Goal: Transaction & Acquisition: Purchase product/service

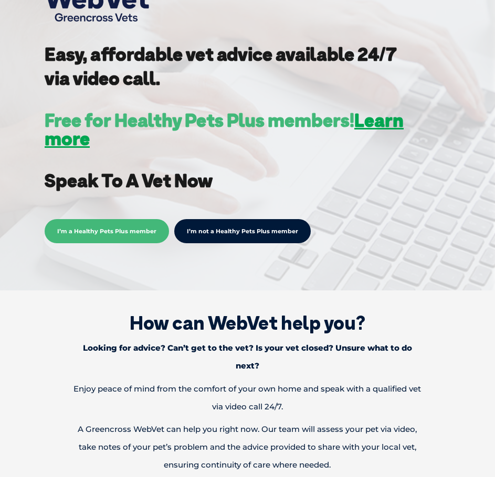
scroll to position [262, 0]
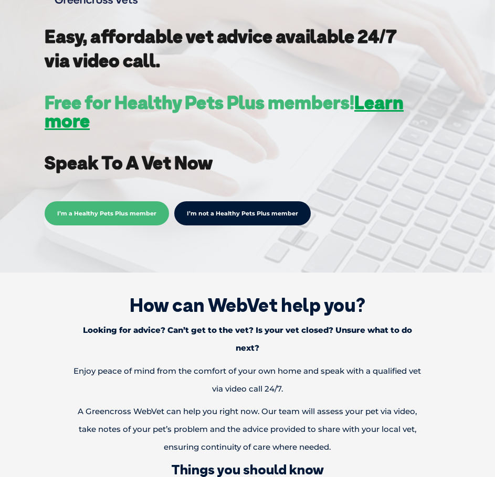
click at [228, 217] on link "I’m not a Healthy Pets Plus member" at bounding box center [242, 213] width 136 height 24
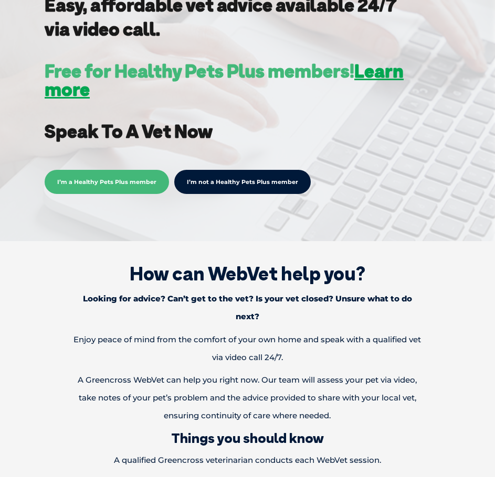
scroll to position [420, 0]
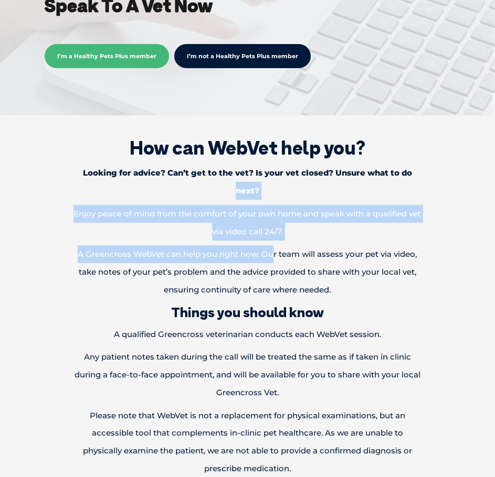
drag, startPoint x: 185, startPoint y: 201, endPoint x: 276, endPoint y: 260, distance: 108.8
click at [274, 258] on div "How can WebVet help you? Looking for advice? Can’t get to the vet? Is your vet …" at bounding box center [247, 363] width 474 height 475
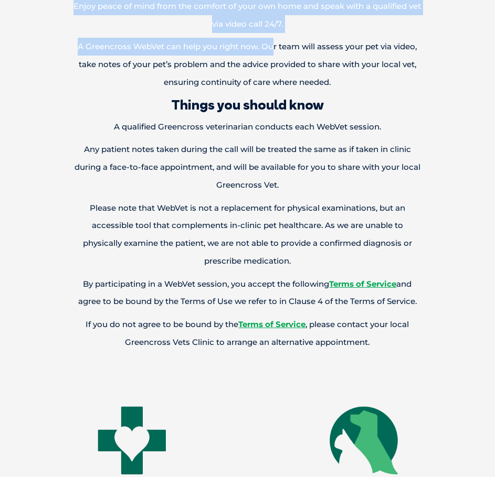
scroll to position [630, 0]
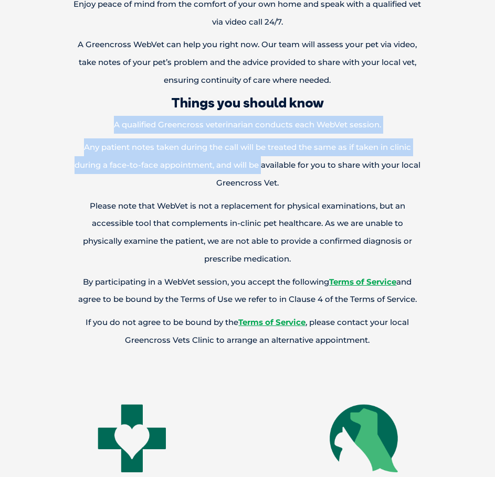
drag, startPoint x: 114, startPoint y: 130, endPoint x: 271, endPoint y: 171, distance: 162.6
click at [263, 172] on div "How can WebVet help you? Looking for advice? Can’t get to the vet? Is your vet …" at bounding box center [247, 153] width 474 height 475
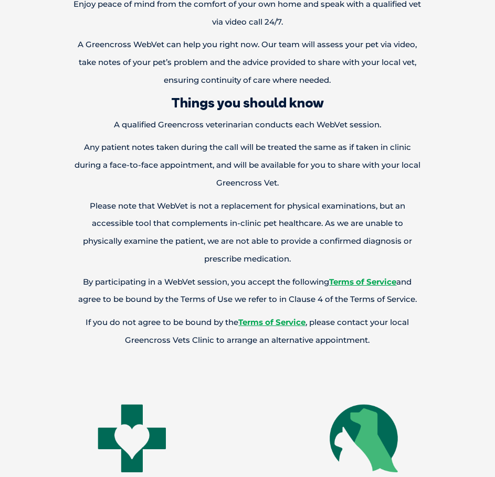
click at [306, 159] on p "Any patient notes taken during the call will be treated the same as if taken in…" at bounding box center [247, 165] width 370 height 53
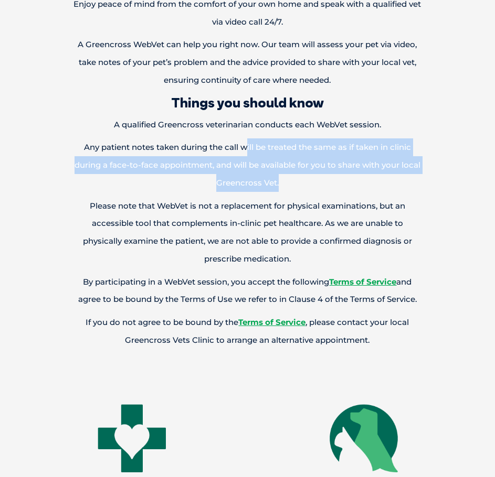
drag, startPoint x: 249, startPoint y: 152, endPoint x: 329, endPoint y: 188, distance: 88.1
click at [329, 188] on p "Any patient notes taken during the call will be treated the same as if taken in…" at bounding box center [247, 165] width 370 height 53
click at [229, 187] on p "Any patient notes taken during the call will be treated the same as if taken in…" at bounding box center [247, 165] width 370 height 53
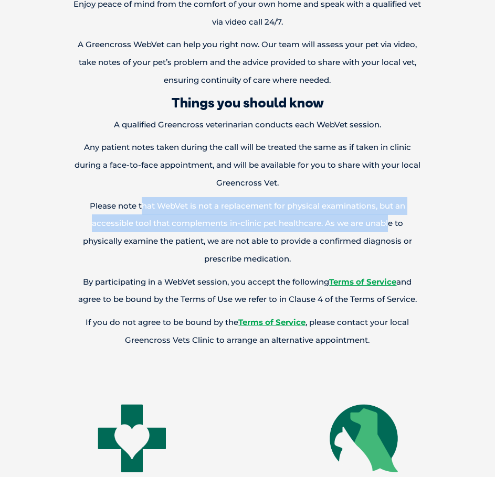
drag, startPoint x: 143, startPoint y: 204, endPoint x: 388, endPoint y: 228, distance: 246.2
click at [388, 228] on p "Please note that WebVet is not a replacement for physical examinations, but an …" at bounding box center [247, 232] width 370 height 71
click at [305, 224] on p "Please note that WebVet is not a replacement for physical examinations, but an …" at bounding box center [247, 232] width 370 height 71
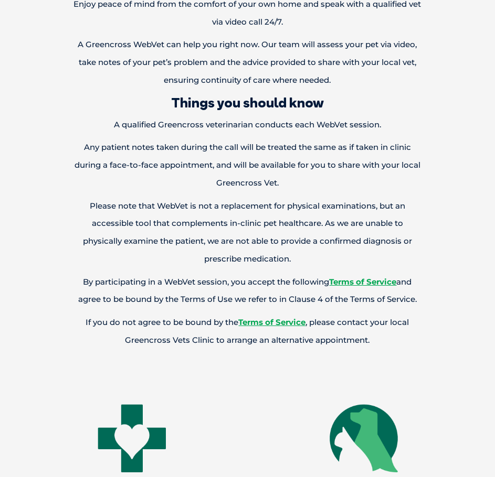
click at [304, 242] on p "Please note that WebVet is not a replacement for physical examinations, but an …" at bounding box center [247, 232] width 370 height 71
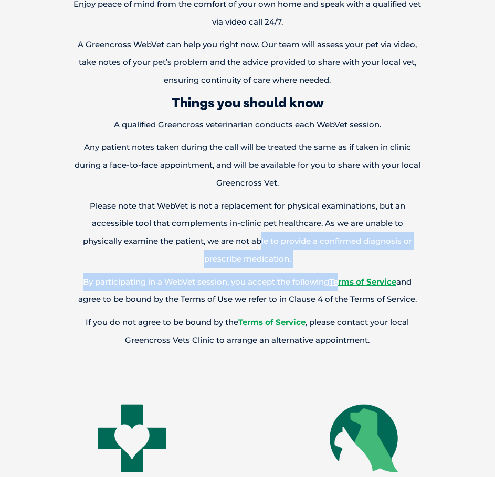
drag, startPoint x: 262, startPoint y: 243, endPoint x: 382, endPoint y: 274, distance: 124.4
click at [379, 274] on div "How can WebVet help you? Looking for advice? Can’t get to the vet? Is your vet …" at bounding box center [247, 153] width 474 height 475
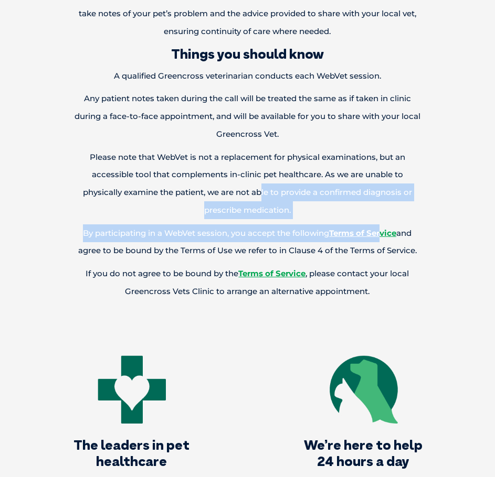
scroll to position [734, 0]
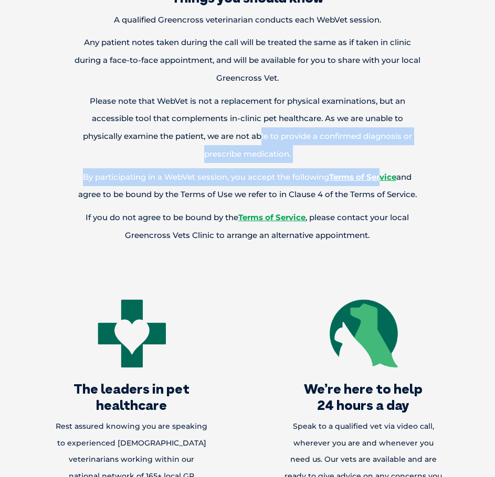
click at [254, 184] on p "By participating in a WebVet session, you accept the following Terms of Service…" at bounding box center [247, 186] width 370 height 36
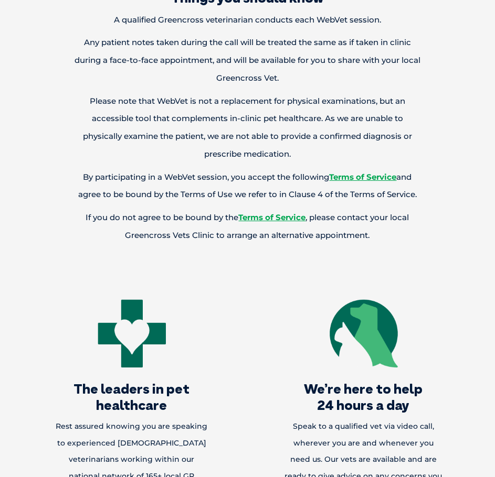
click at [145, 199] on p "By participating in a WebVet session, you accept the following Terms of Service…" at bounding box center [247, 186] width 370 height 36
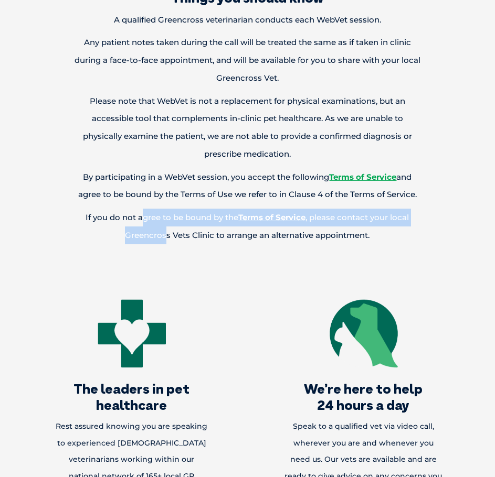
drag, startPoint x: 143, startPoint y: 213, endPoint x: 165, endPoint y: 228, distance: 26.8
click at [165, 228] on p "If you do not agree to be bound by the Terms of Service , please contact your l…" at bounding box center [247, 227] width 370 height 36
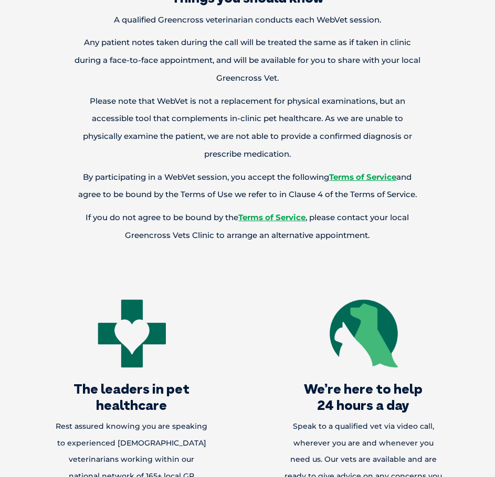
click at [186, 229] on p "If you do not agree to be bound by the Terms of Service , please contact your l…" at bounding box center [247, 227] width 370 height 36
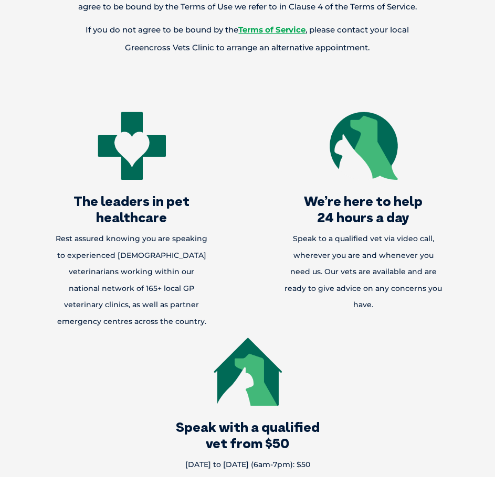
scroll to position [944, 0]
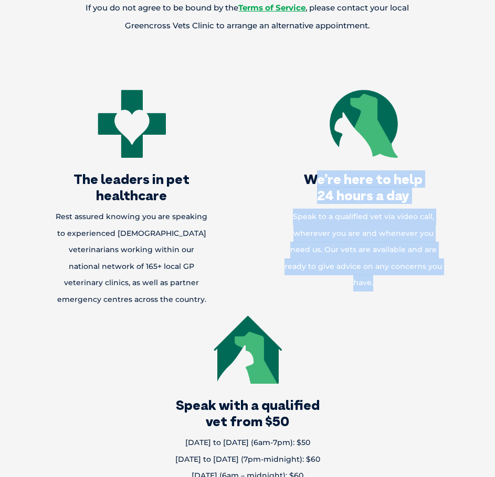
drag, startPoint x: 318, startPoint y: 169, endPoint x: 440, endPoint y: 269, distance: 157.0
click at [440, 269] on div "We’re here to help 24 hours a day Speak to a qualified vet via video call, wher…" at bounding box center [363, 200] width 178 height 226
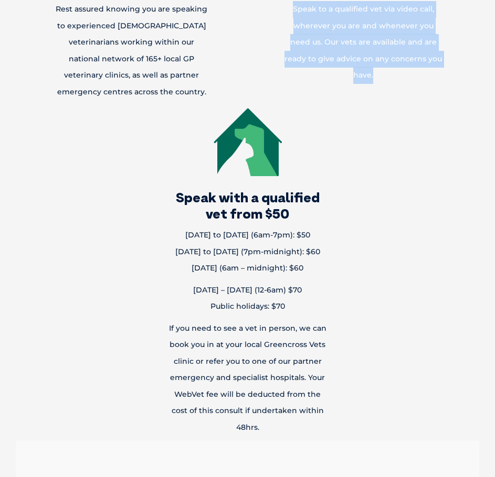
scroll to position [1154, 0]
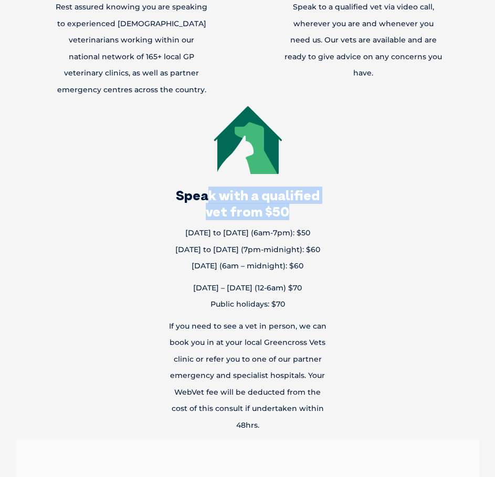
drag, startPoint x: 262, startPoint y: 211, endPoint x: 291, endPoint y: 217, distance: 28.9
click at [291, 217] on h2 "Speak with a qualified vet from $50" at bounding box center [247, 203] width 178 height 33
click at [310, 217] on h2 "Speak with a qualified vet from $50" at bounding box center [247, 203] width 178 height 33
click at [220, 217] on h2 "Speak with a qualified vet from $50" at bounding box center [247, 203] width 178 height 33
click at [193, 215] on h2 "Speak with a qualified vet from $50" at bounding box center [247, 203] width 178 height 33
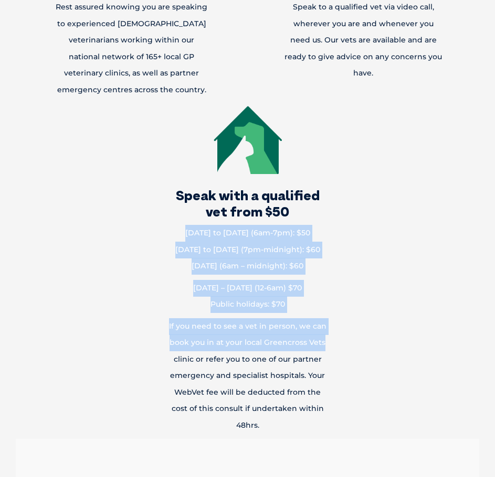
drag, startPoint x: 183, startPoint y: 229, endPoint x: 323, endPoint y: 350, distance: 185.3
click at [324, 349] on div "Speak with a qualified vet from $50 Monday to Saturday (6am-7pm): $50 Monday to…" at bounding box center [247, 271] width 178 height 336
click at [320, 337] on p "If you need to see a vet in person, we can book you in at your local Greencross…" at bounding box center [247, 376] width 178 height 116
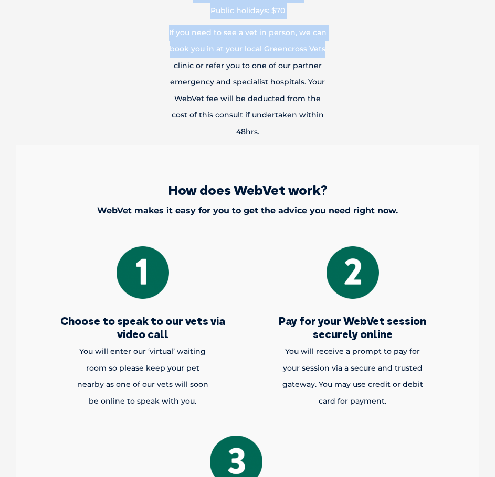
scroll to position [1521, 0]
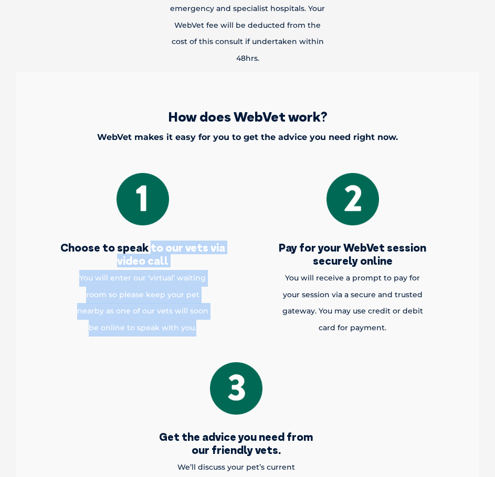
drag, startPoint x: 150, startPoint y: 238, endPoint x: 226, endPoint y: 335, distance: 123.0
click at [221, 335] on div "Choose to speak to our vets via video call You will enter our ‘virtual’ waiting…" at bounding box center [143, 257] width 210 height 189
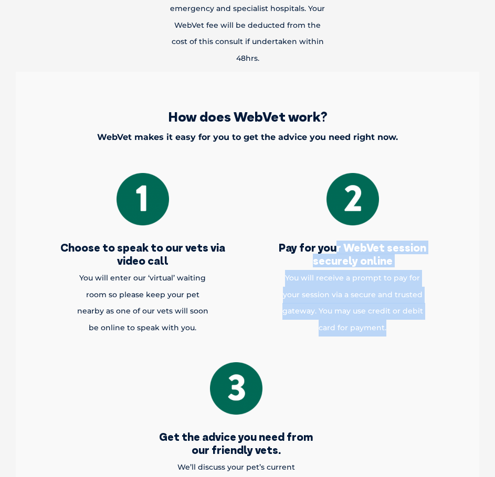
drag, startPoint x: 338, startPoint y: 249, endPoint x: 388, endPoint y: 356, distance: 118.3
click at [388, 356] on div "Choose to speak to our vets via video call You will enter our ‘virtual’ waiting…" at bounding box center [247, 352] width 453 height 379
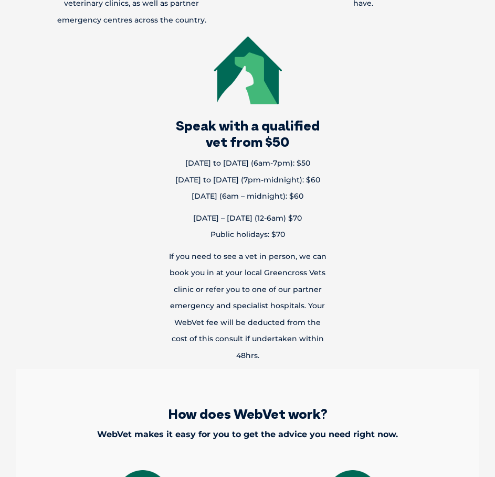
scroll to position [1207, 0]
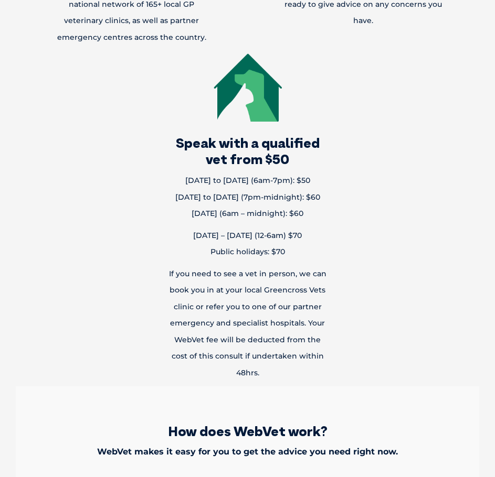
click at [274, 187] on p "Monday to Saturday (6am-7pm): $50 Monday to Saturday (7pm-midnight): $60 Sunday…" at bounding box center [247, 198] width 178 height 50
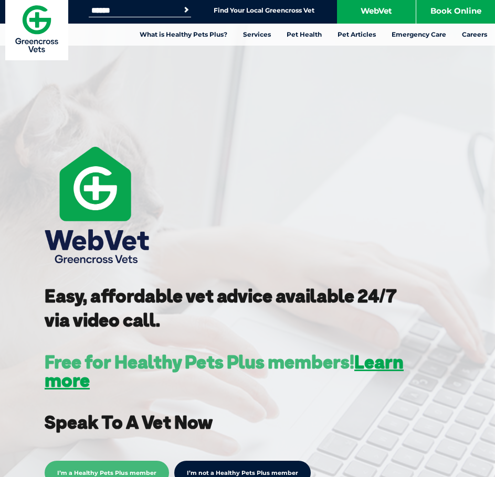
scroll to position [0, 0]
